Goal: Book appointment/travel/reservation

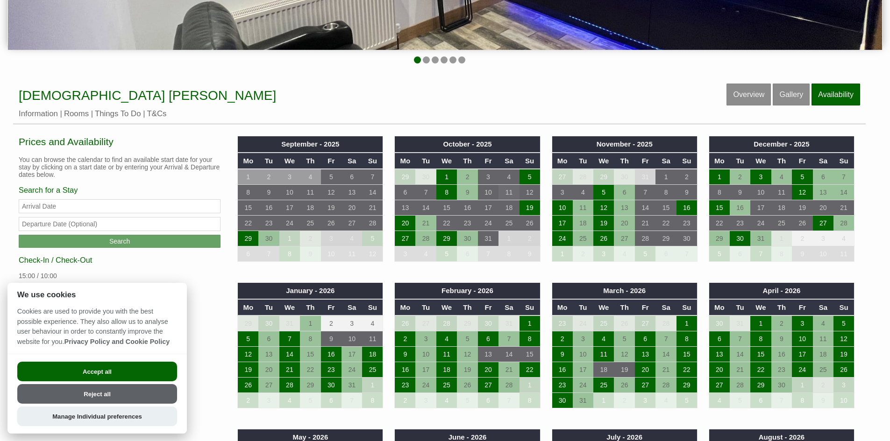
scroll to position [327, 0]
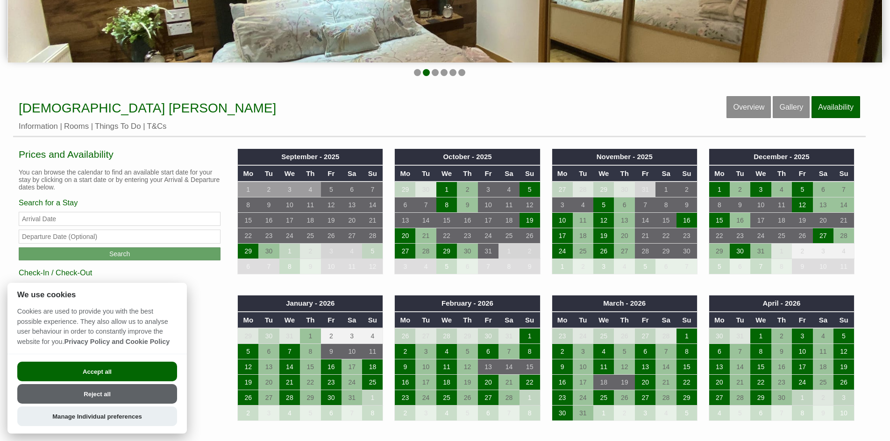
click at [112, 373] on button "Accept all" at bounding box center [97, 372] width 160 height 20
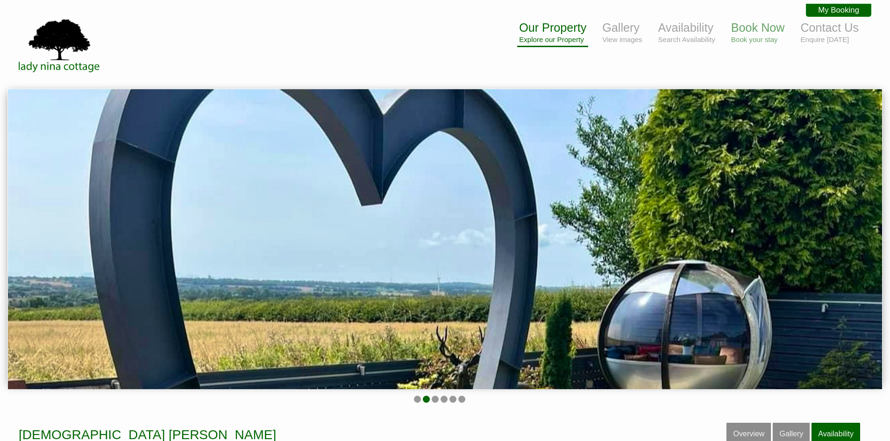
click at [553, 39] on small "Explore our Property" at bounding box center [552, 39] width 67 height 8
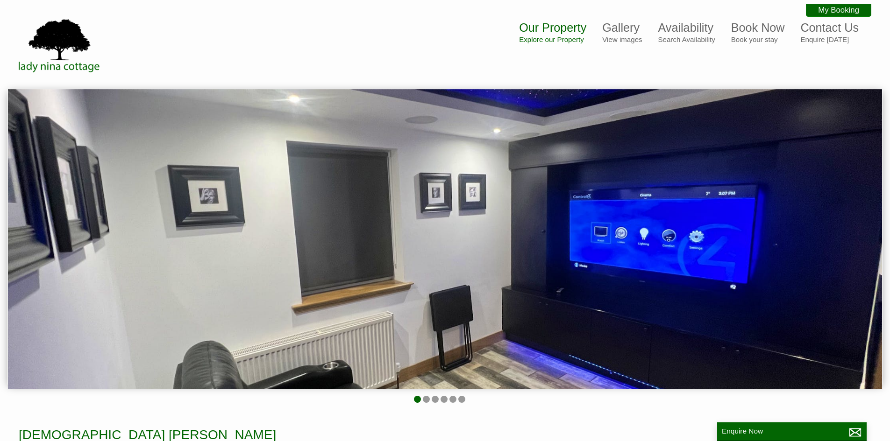
scroll to position [140, 0]
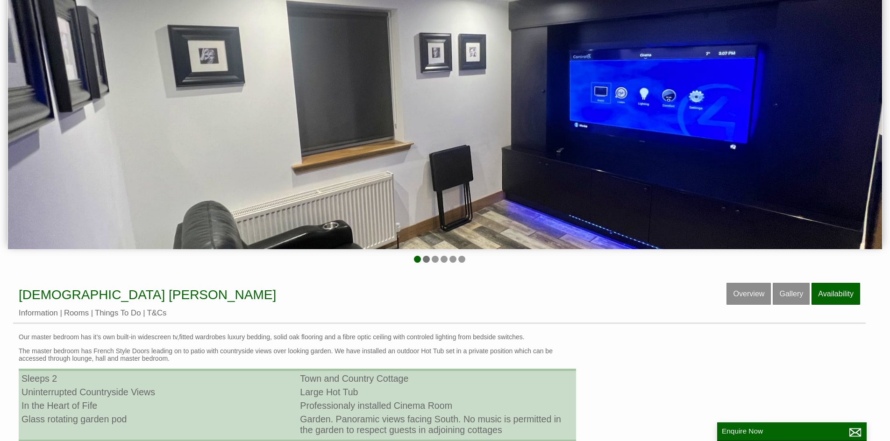
click at [426, 261] on li at bounding box center [426, 259] width 7 height 7
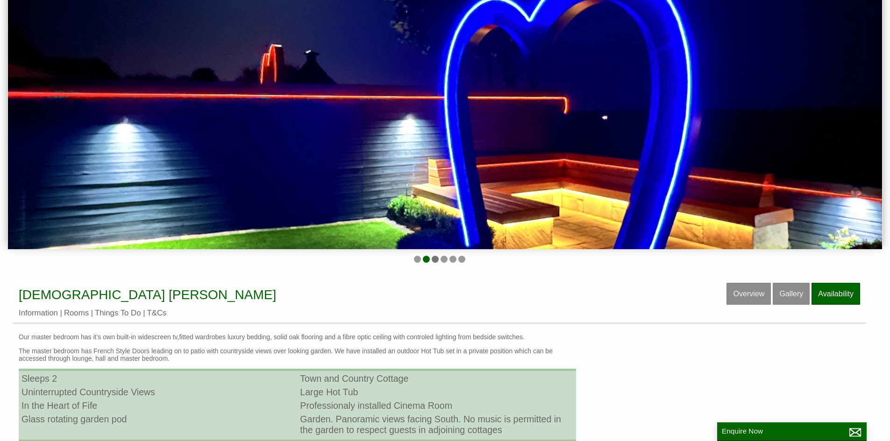
click at [437, 260] on li at bounding box center [435, 259] width 7 height 7
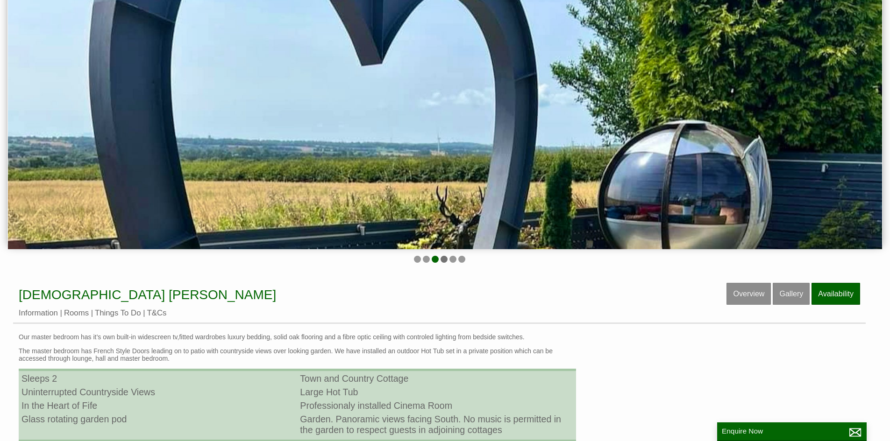
click at [445, 260] on li at bounding box center [443, 259] width 7 height 7
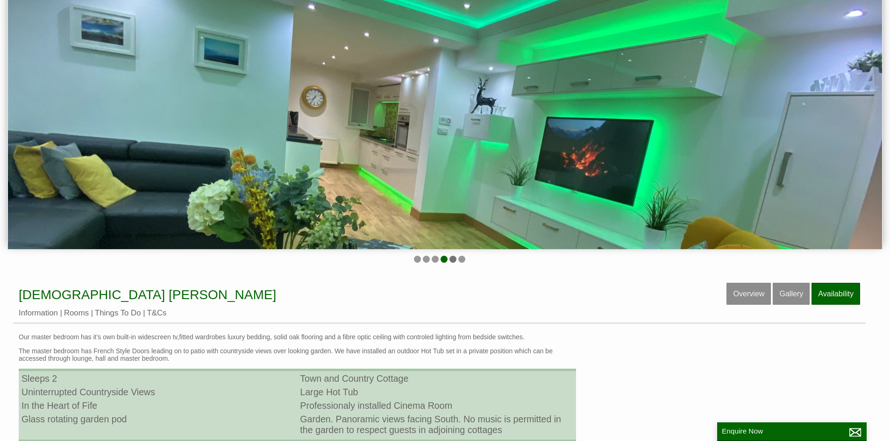
click at [452, 260] on li at bounding box center [452, 259] width 7 height 7
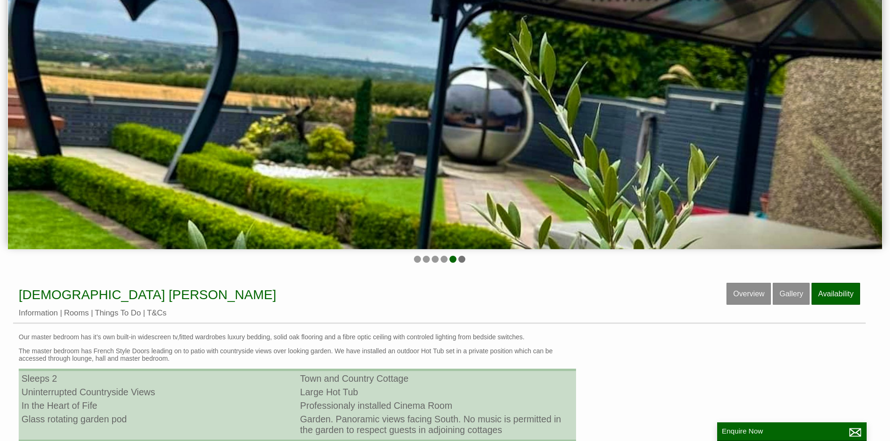
click at [462, 259] on li at bounding box center [461, 259] width 7 height 7
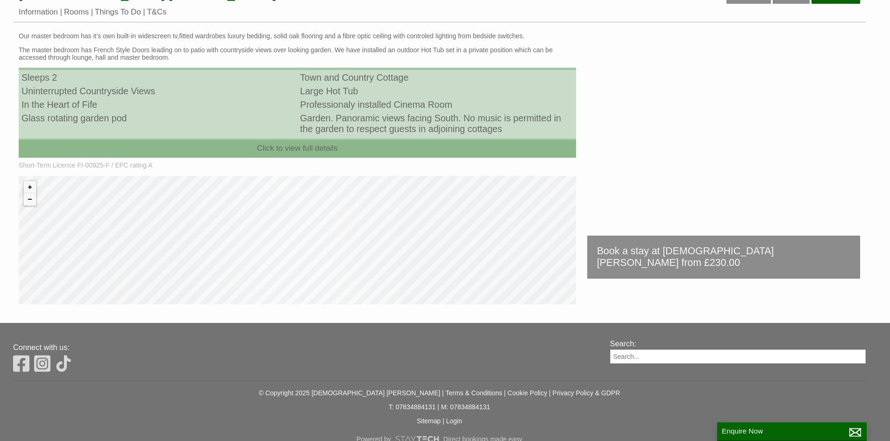
scroll to position [383, 0]
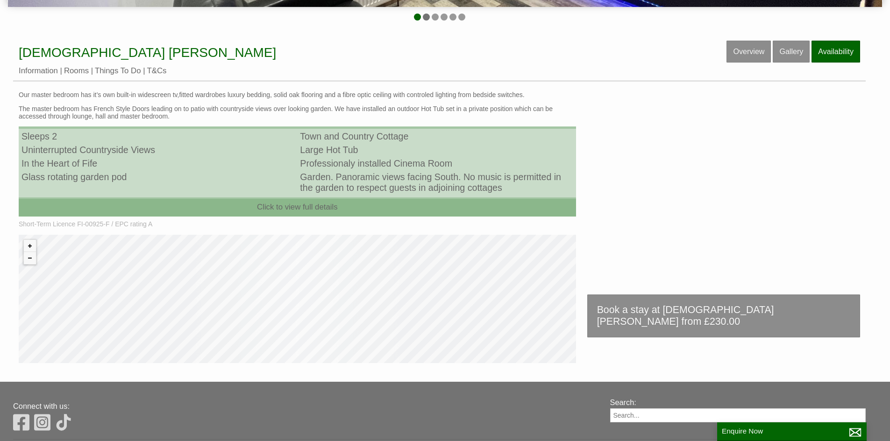
click at [428, 15] on li at bounding box center [426, 17] width 7 height 7
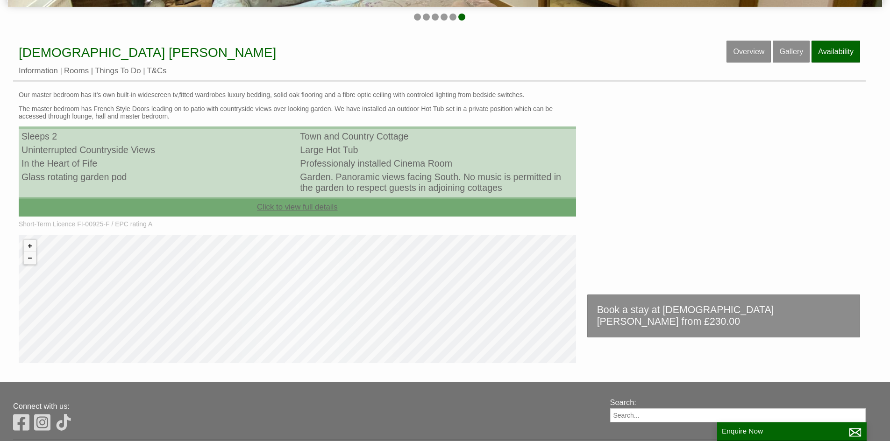
click at [336, 205] on link "Click to view full details" at bounding box center [297, 207] width 557 height 19
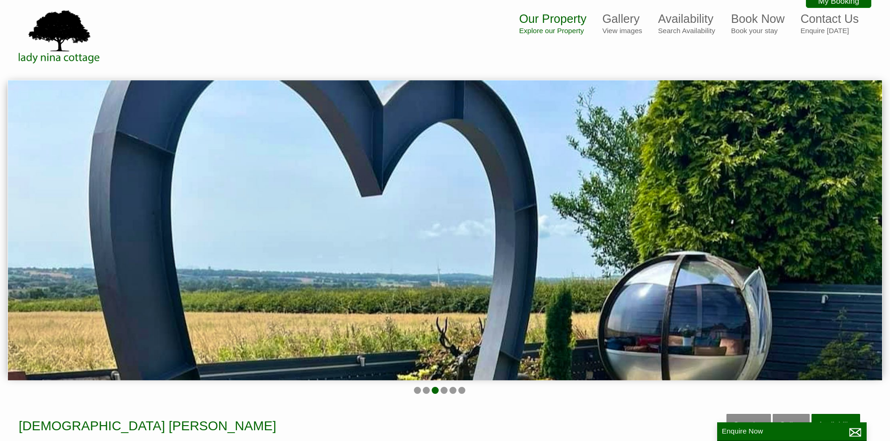
scroll to position [0, 0]
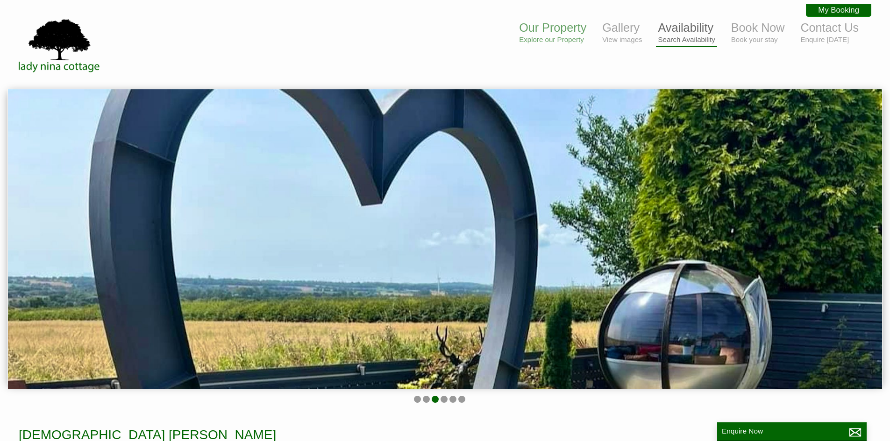
click at [709, 35] on small "Search Availability" at bounding box center [686, 39] width 57 height 8
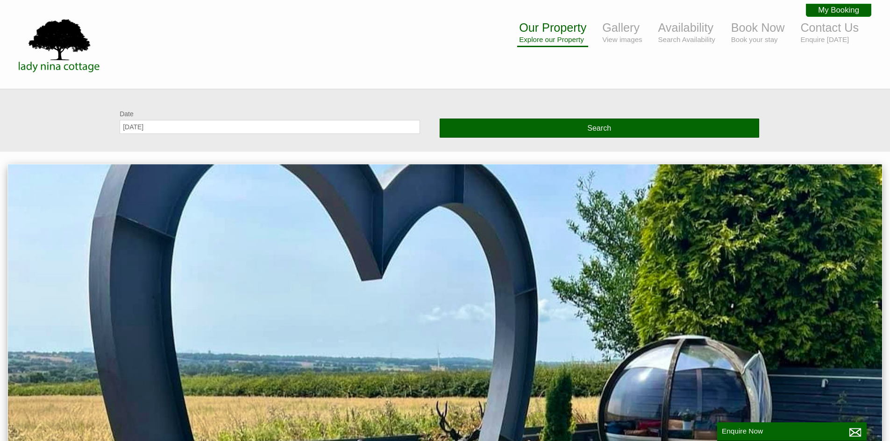
click at [564, 42] on small "Explore our Property" at bounding box center [552, 39] width 67 height 8
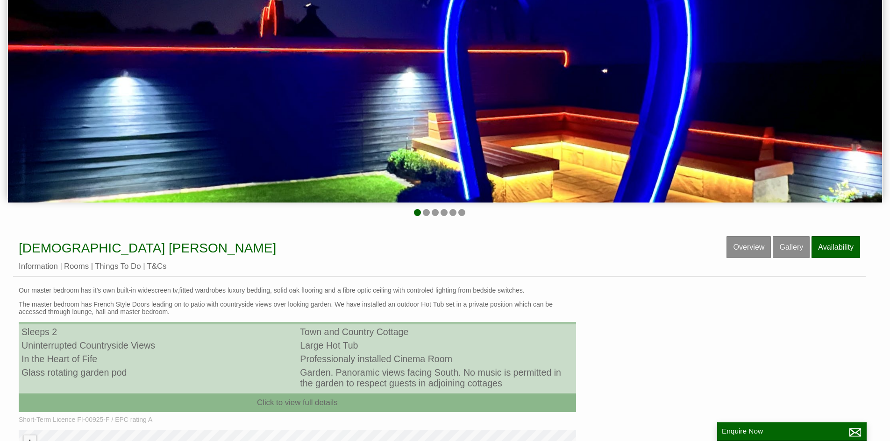
scroll to position [374, 0]
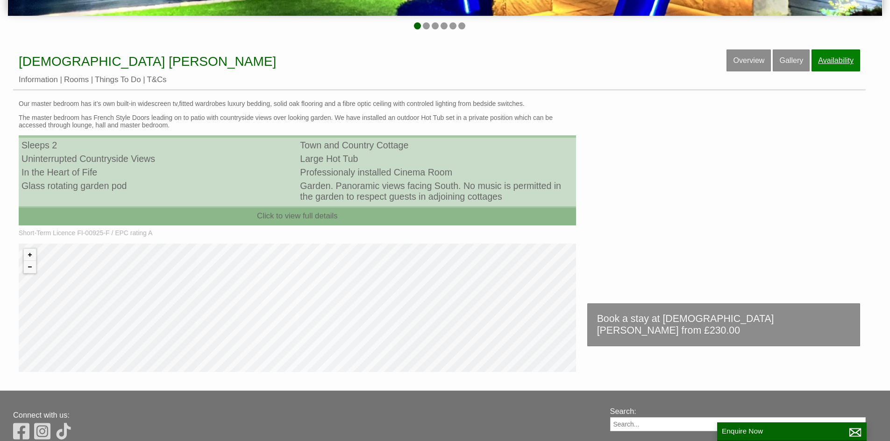
click at [840, 65] on link "Availability" at bounding box center [835, 61] width 49 height 22
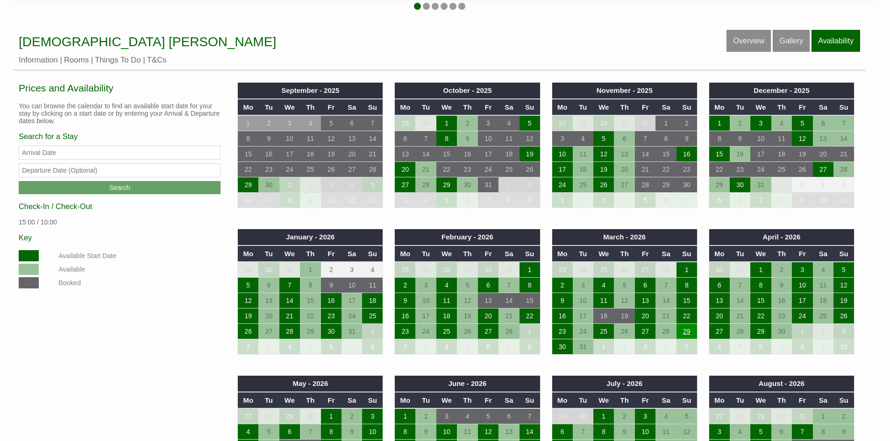
scroll to position [374, 0]
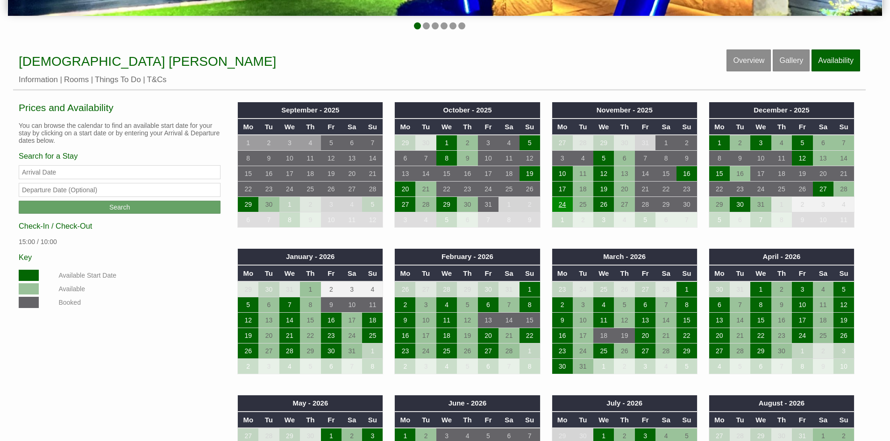
click at [563, 201] on td "24" at bounding box center [562, 204] width 21 height 15
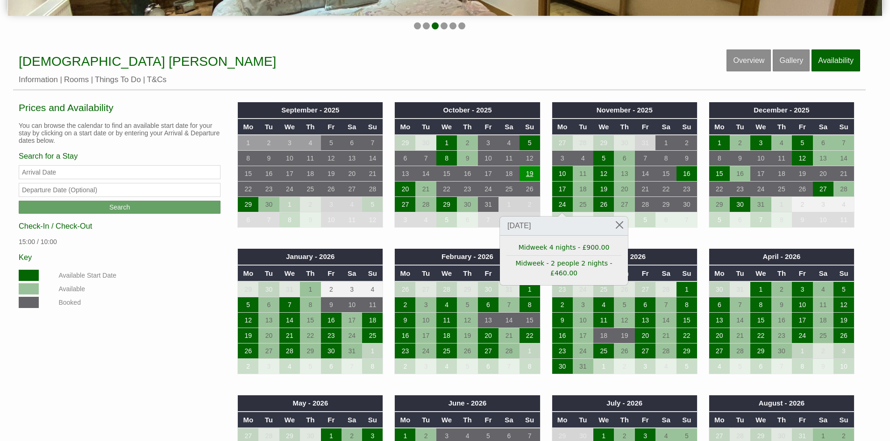
click at [531, 173] on td "19" at bounding box center [529, 173] width 21 height 15
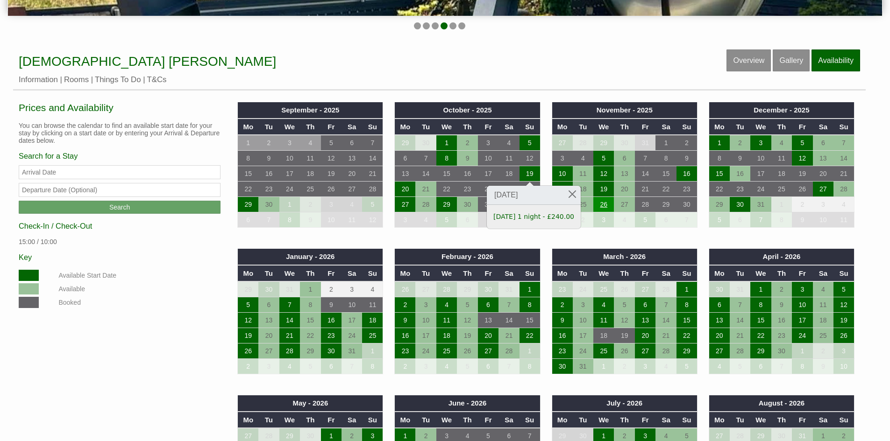
click at [604, 208] on td "26" at bounding box center [603, 204] width 21 height 15
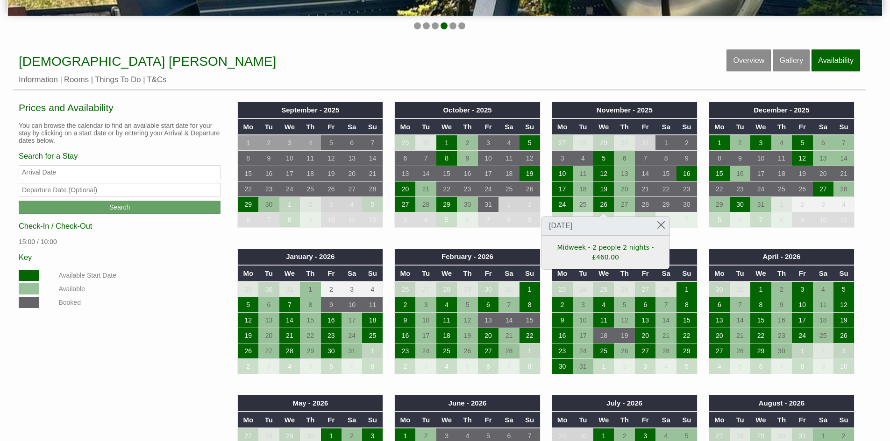
click at [582, 206] on td "25" at bounding box center [583, 204] width 21 height 15
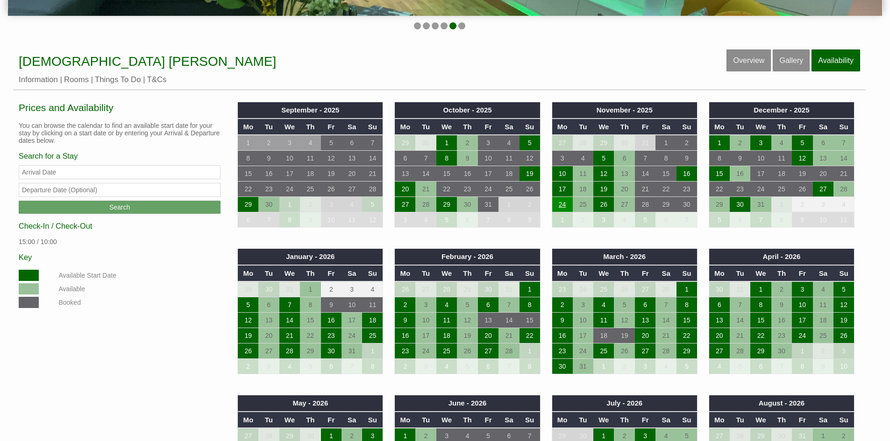
click at [562, 206] on td "24" at bounding box center [562, 204] width 21 height 15
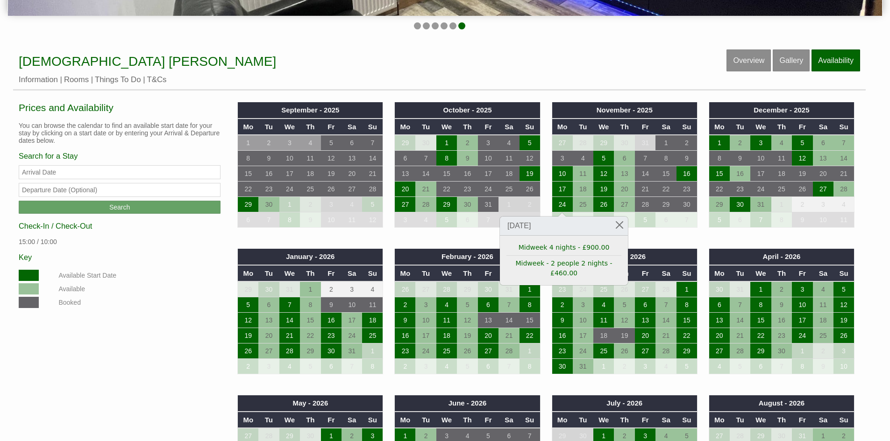
click at [582, 72] on div "Properties Lady Nina Cottage Overview Gallery Availability Information Rooms Th…" at bounding box center [439, 70] width 852 height 41
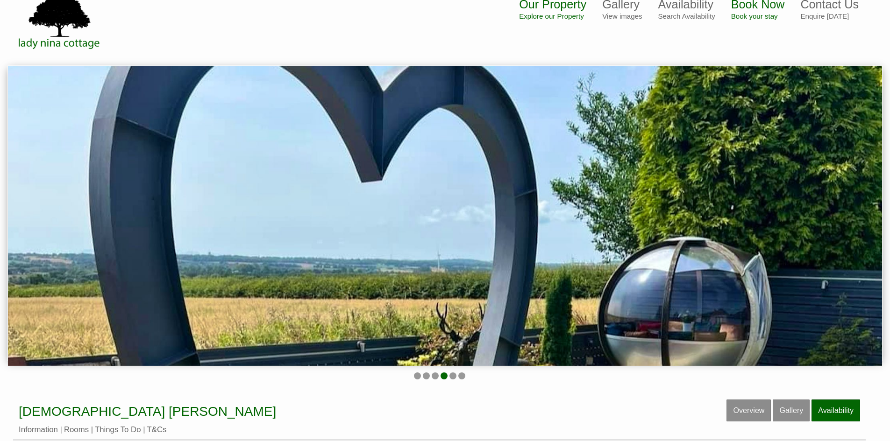
scroll to position [0, 0]
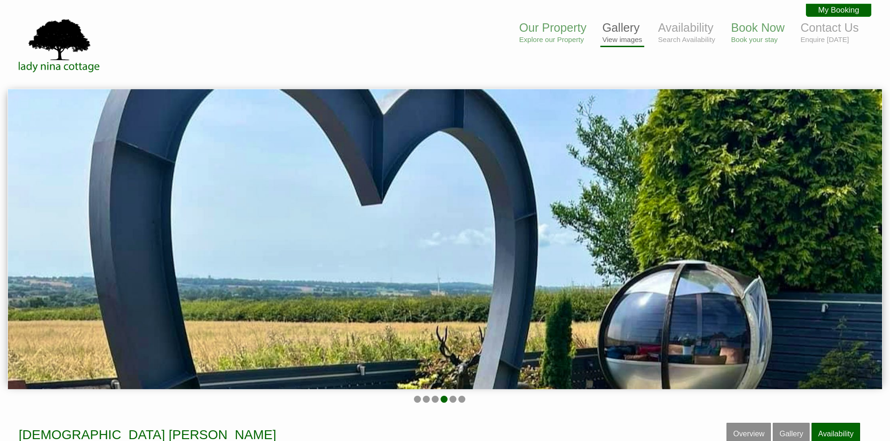
click at [630, 28] on link "Gallery View images" at bounding box center [622, 32] width 40 height 22
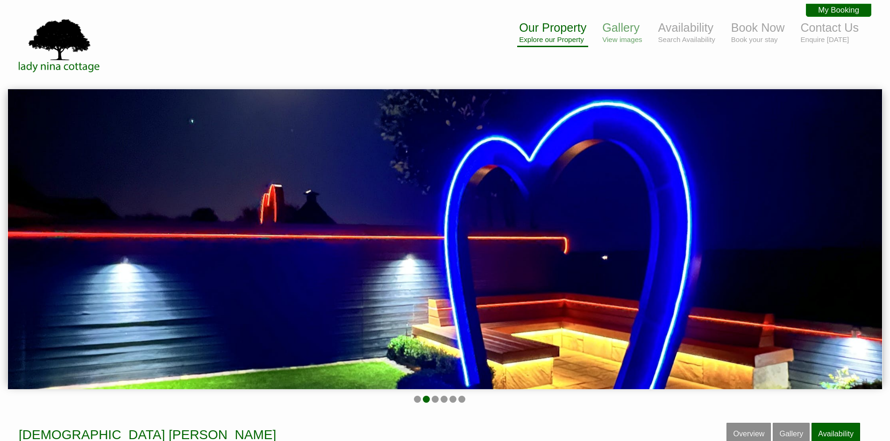
click at [555, 33] on link "Our Property Explore our Property" at bounding box center [552, 32] width 67 height 22
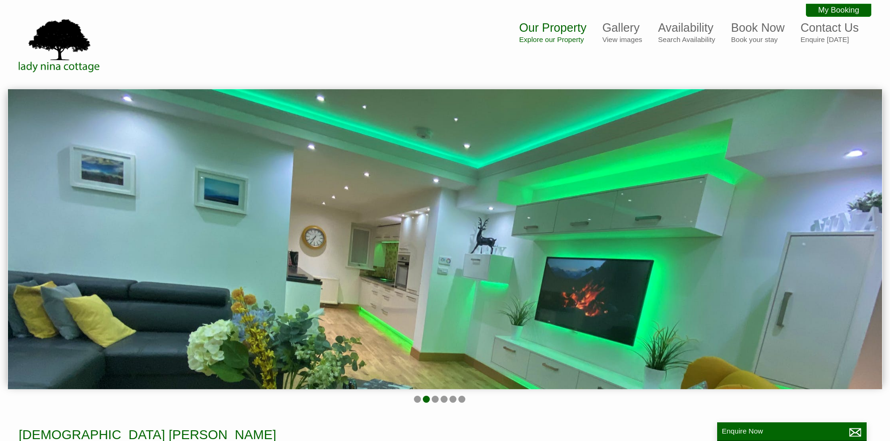
drag, startPoint x: 100, startPoint y: 0, endPoint x: 380, endPoint y: 35, distance: 281.5
click at [380, 35] on div "Our Property Explore our Property Gallery View images Availability Search Avail…" at bounding box center [439, 45] width 864 height 57
